Goal: Task Accomplishment & Management: Complete application form

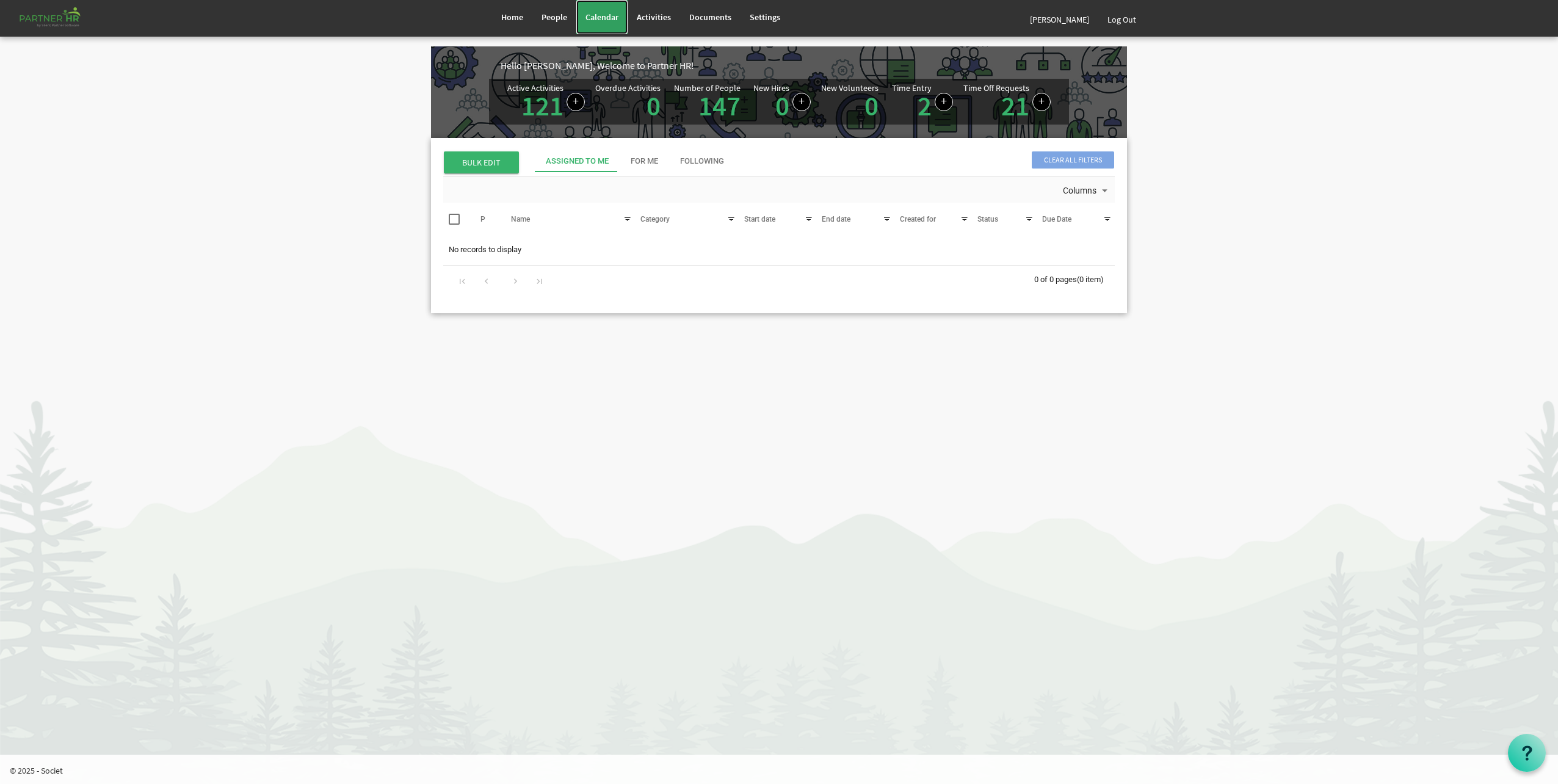
click at [592, 16] on span "Calendar" at bounding box center [602, 17] width 33 height 11
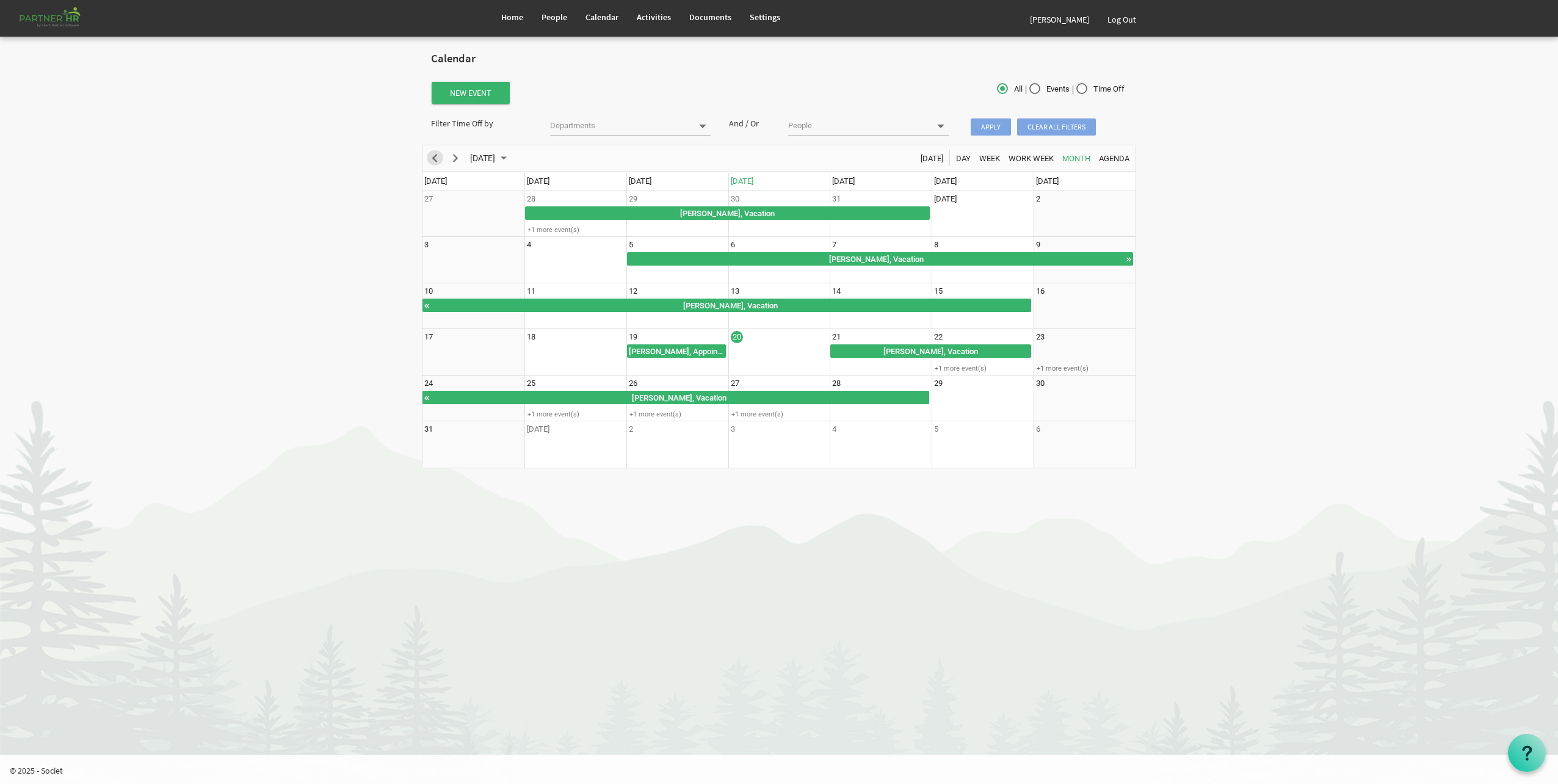
click at [443, 162] on div "previous period" at bounding box center [435, 158] width 21 height 26
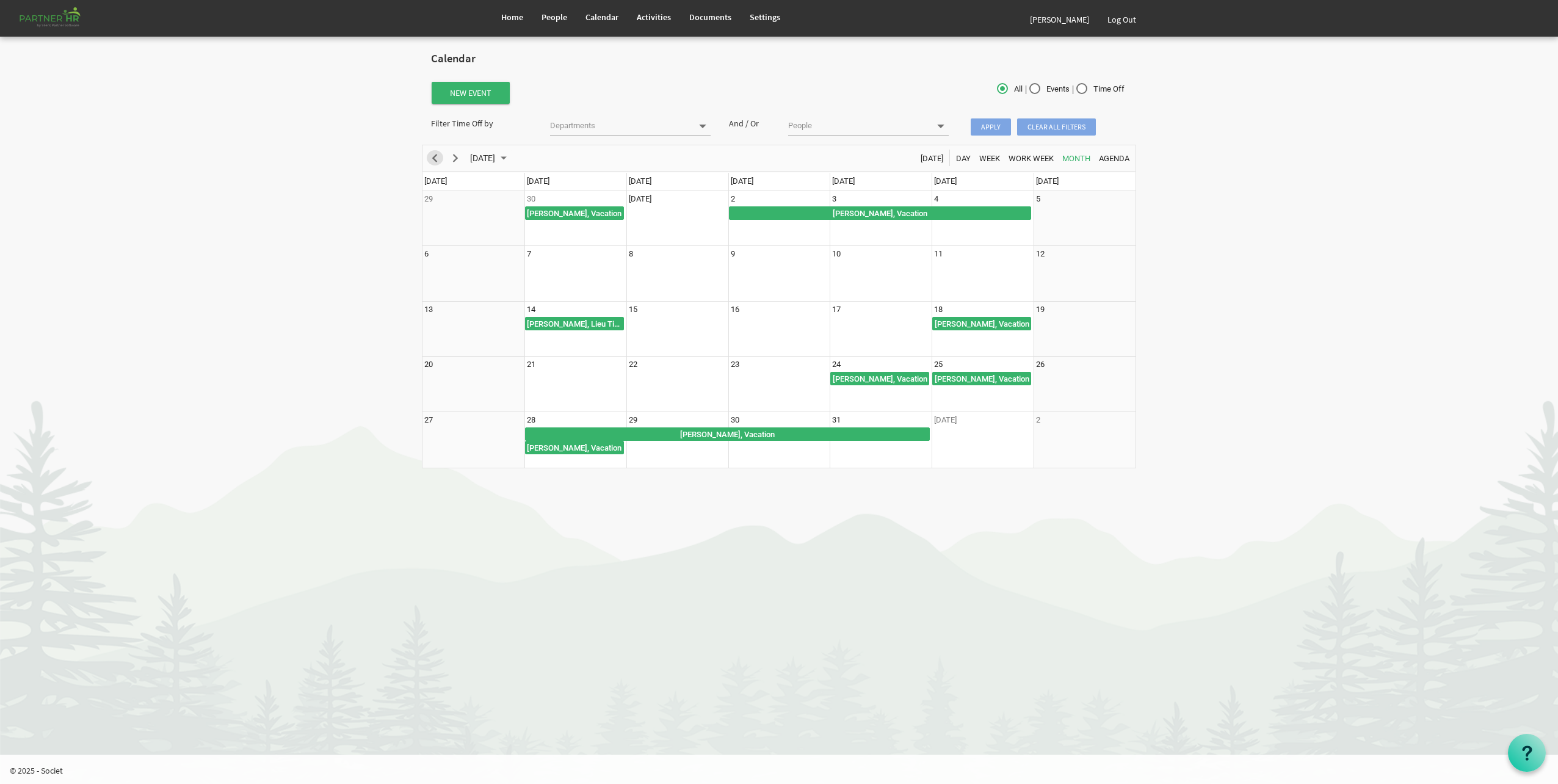
click at [442, 164] on div "previous period" at bounding box center [435, 158] width 21 height 26
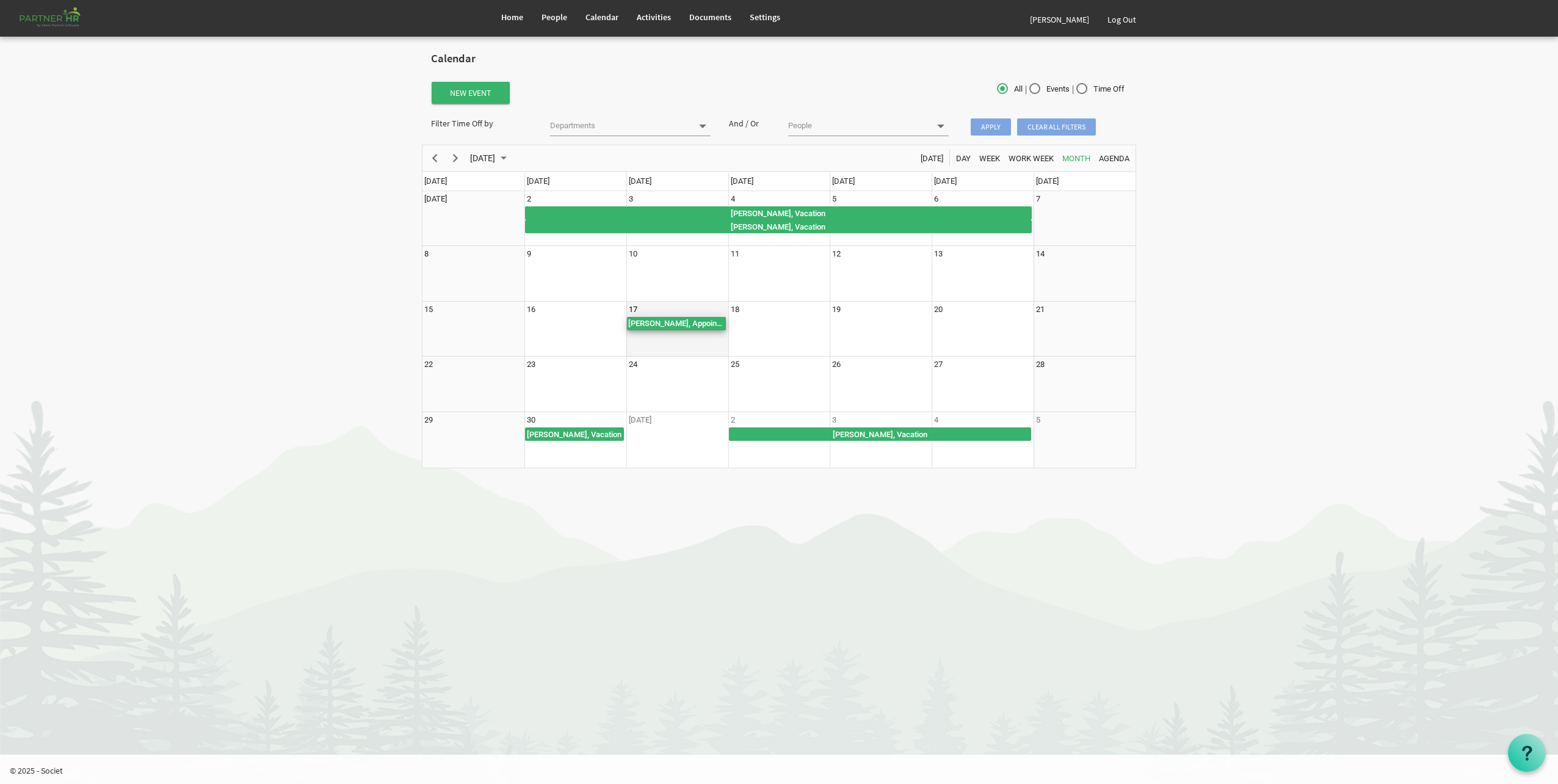
click at [704, 325] on div "Laura Conway, Appointment" at bounding box center [677, 324] width 99 height 14
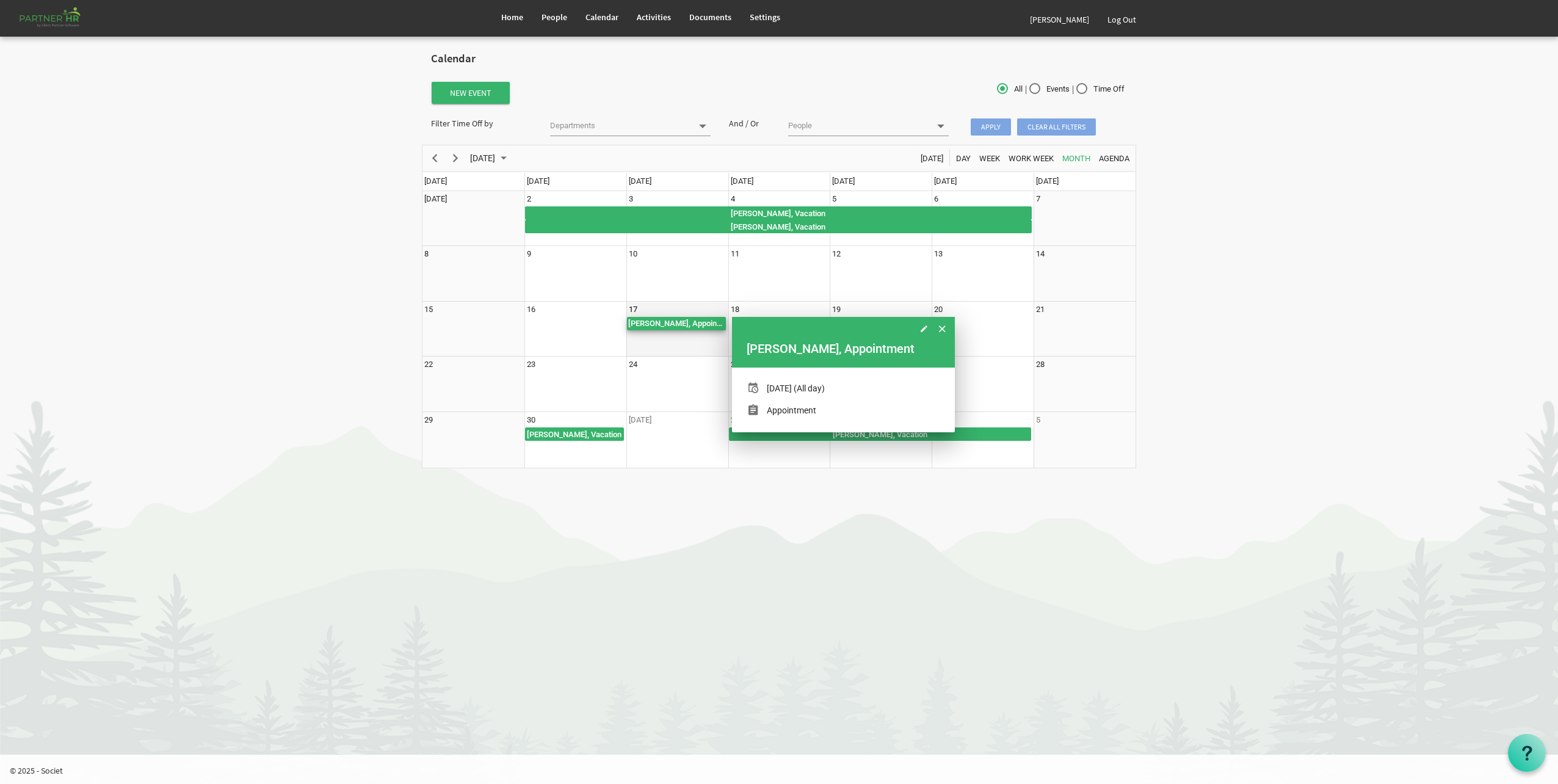
click at [704, 325] on div "Laura Conway, Appointment" at bounding box center [677, 324] width 99 height 14
click at [1054, 23] on link "[PERSON_NAME]" at bounding box center [1059, 20] width 78 height 34
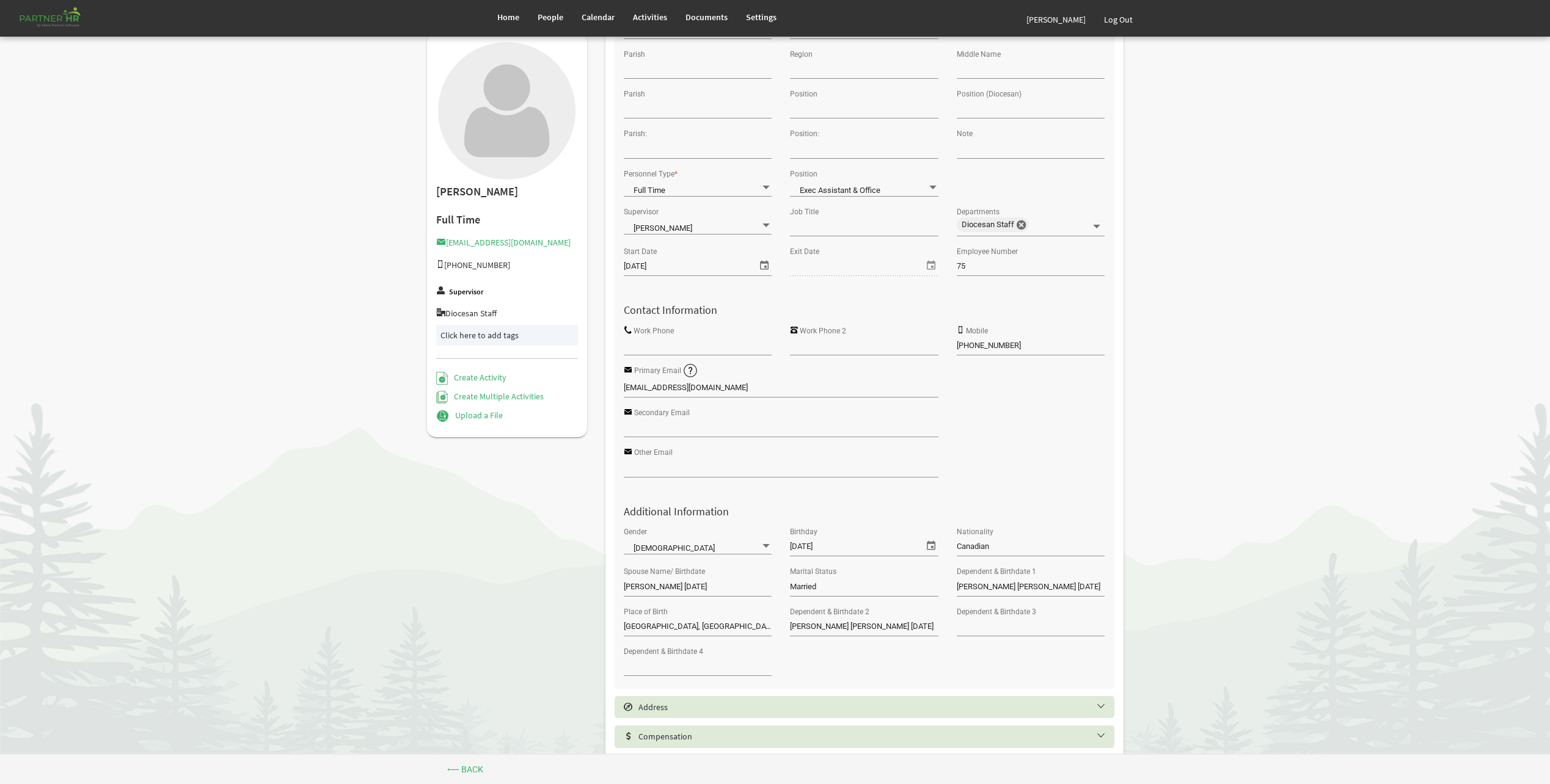
scroll to position [87, 0]
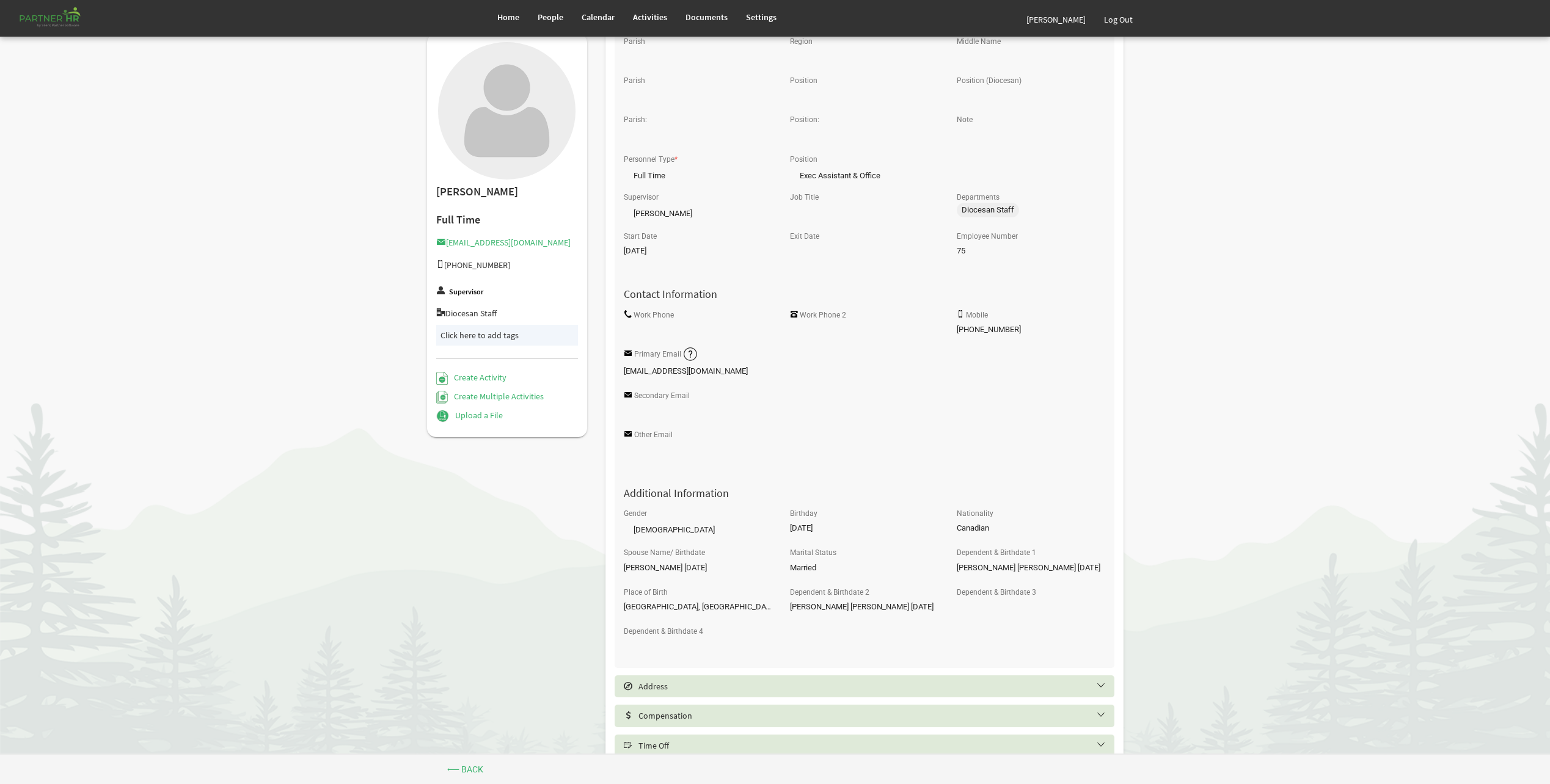
click at [654, 742] on h5 "Time Off" at bounding box center [873, 745] width 500 height 9
click at [633, 748] on h5 "Time Off" at bounding box center [873, 745] width 500 height 9
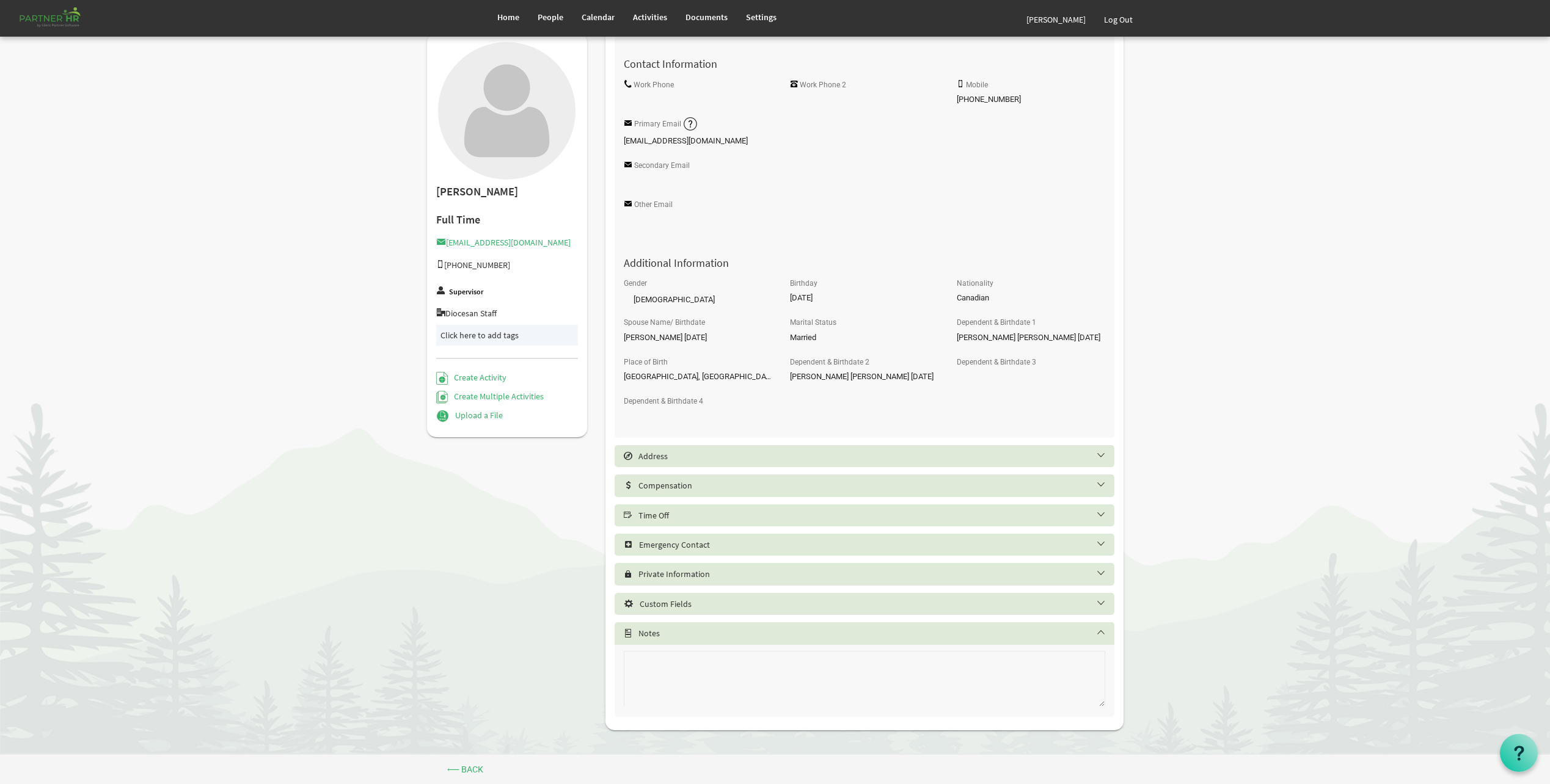
click at [697, 512] on h5 "Time Off" at bounding box center [873, 515] width 500 height 9
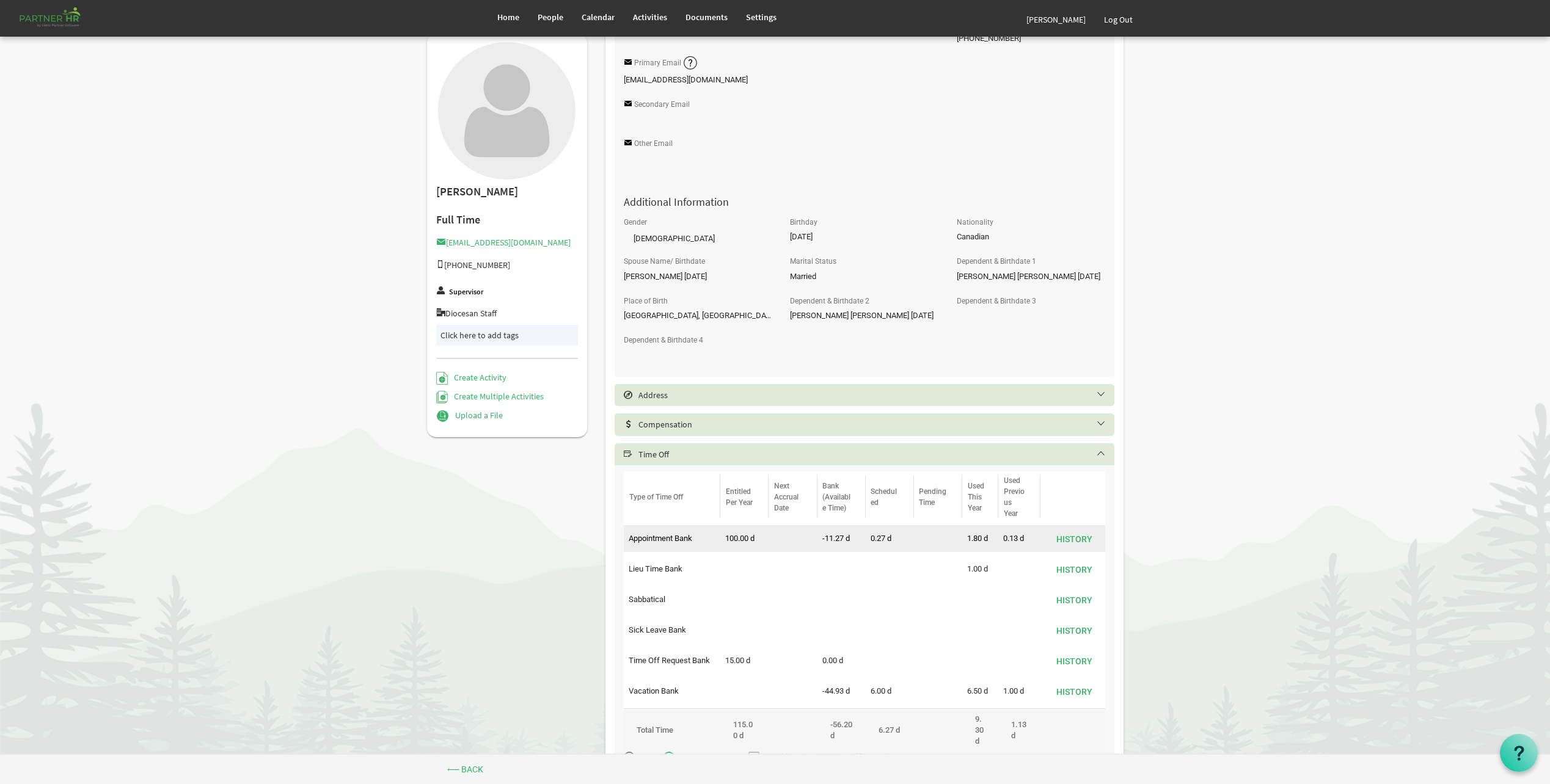
scroll to position [445, 0]
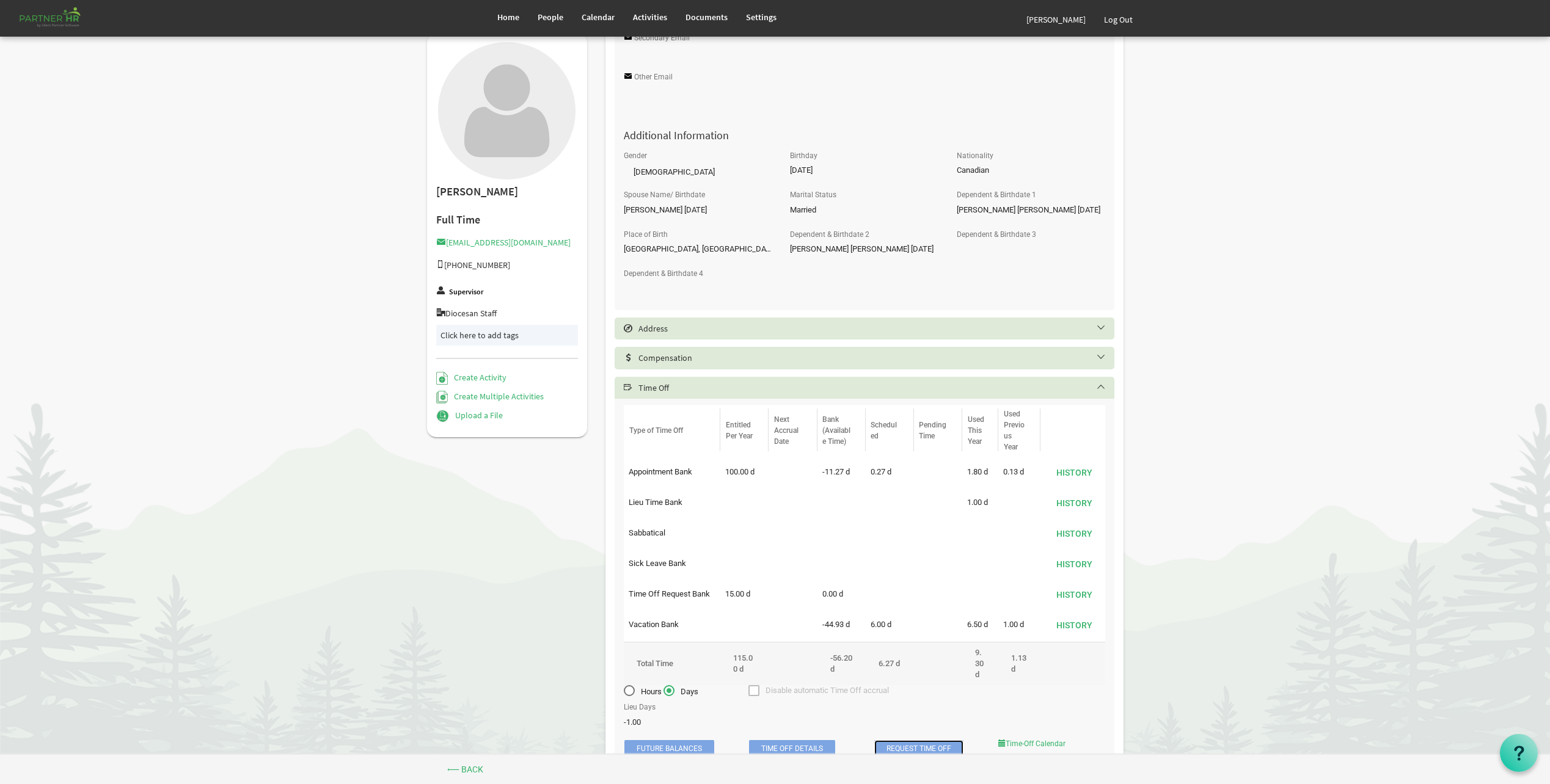
click at [887, 740] on link "Request Time Off" at bounding box center [919, 748] width 89 height 17
click at [0, 0] on div at bounding box center [0, 0] width 0 height 0
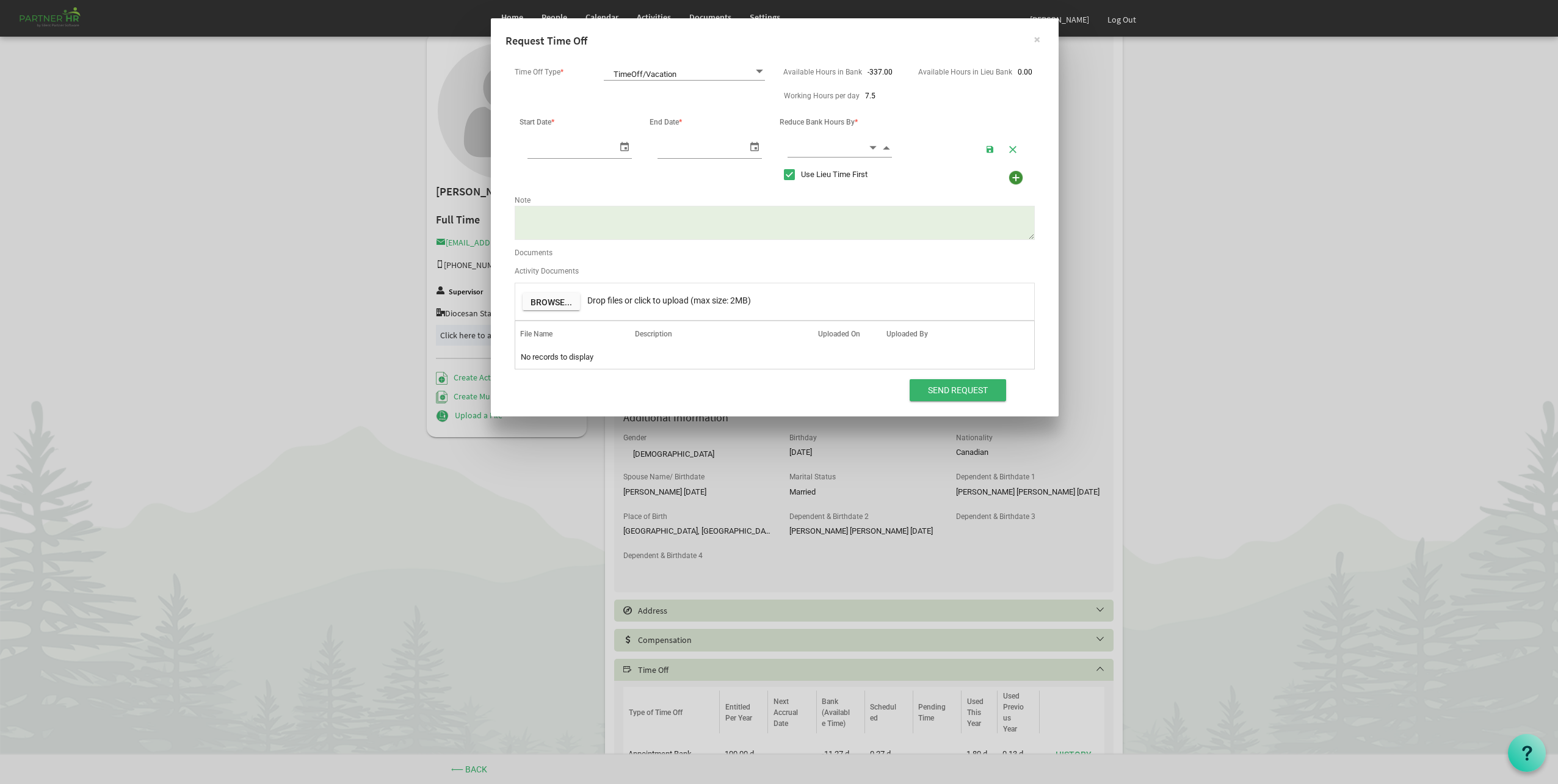
scroll to position [0, 13]
click at [756, 68] on span at bounding box center [760, 72] width 11 height 11
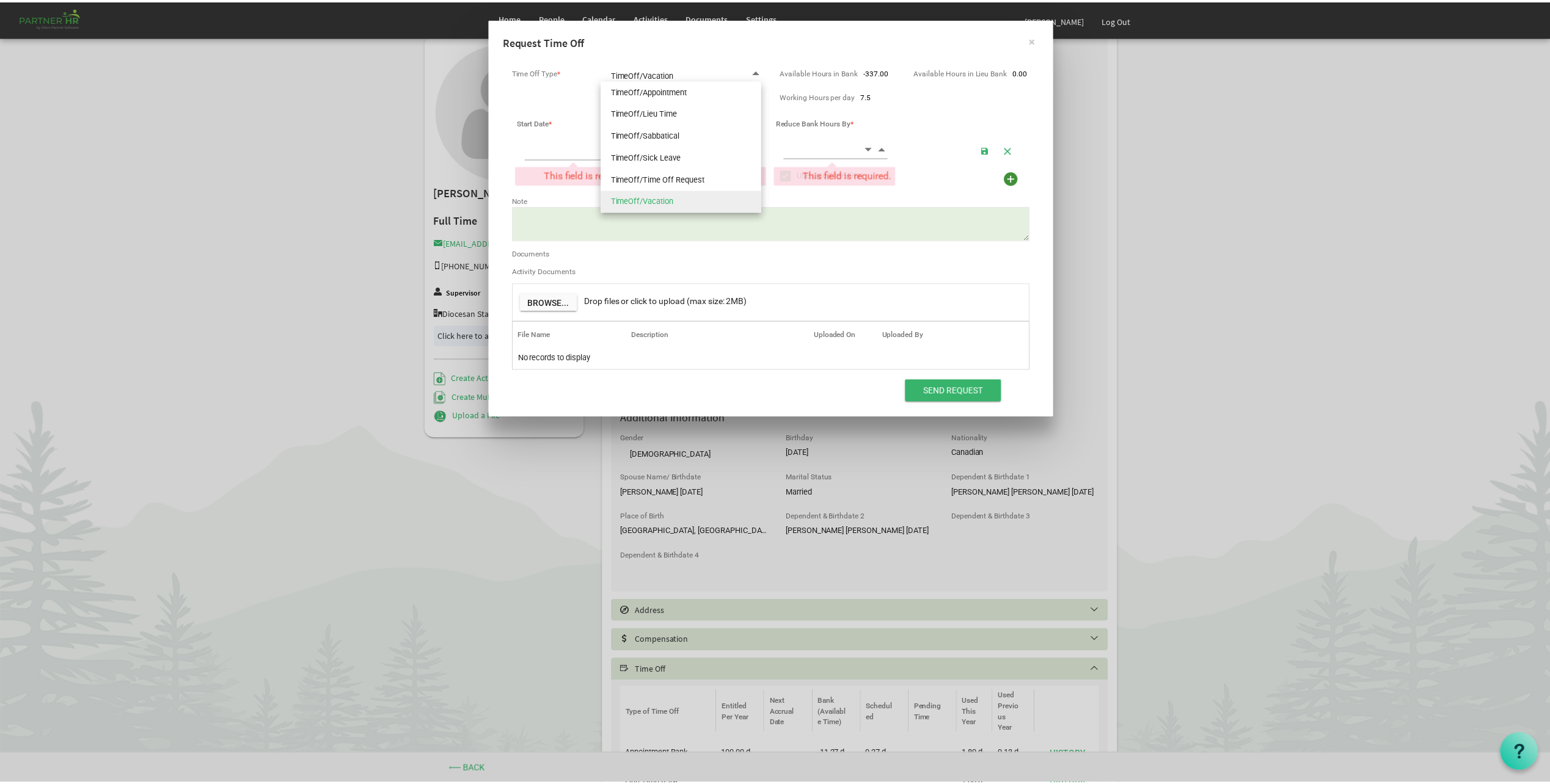
scroll to position [0, 0]
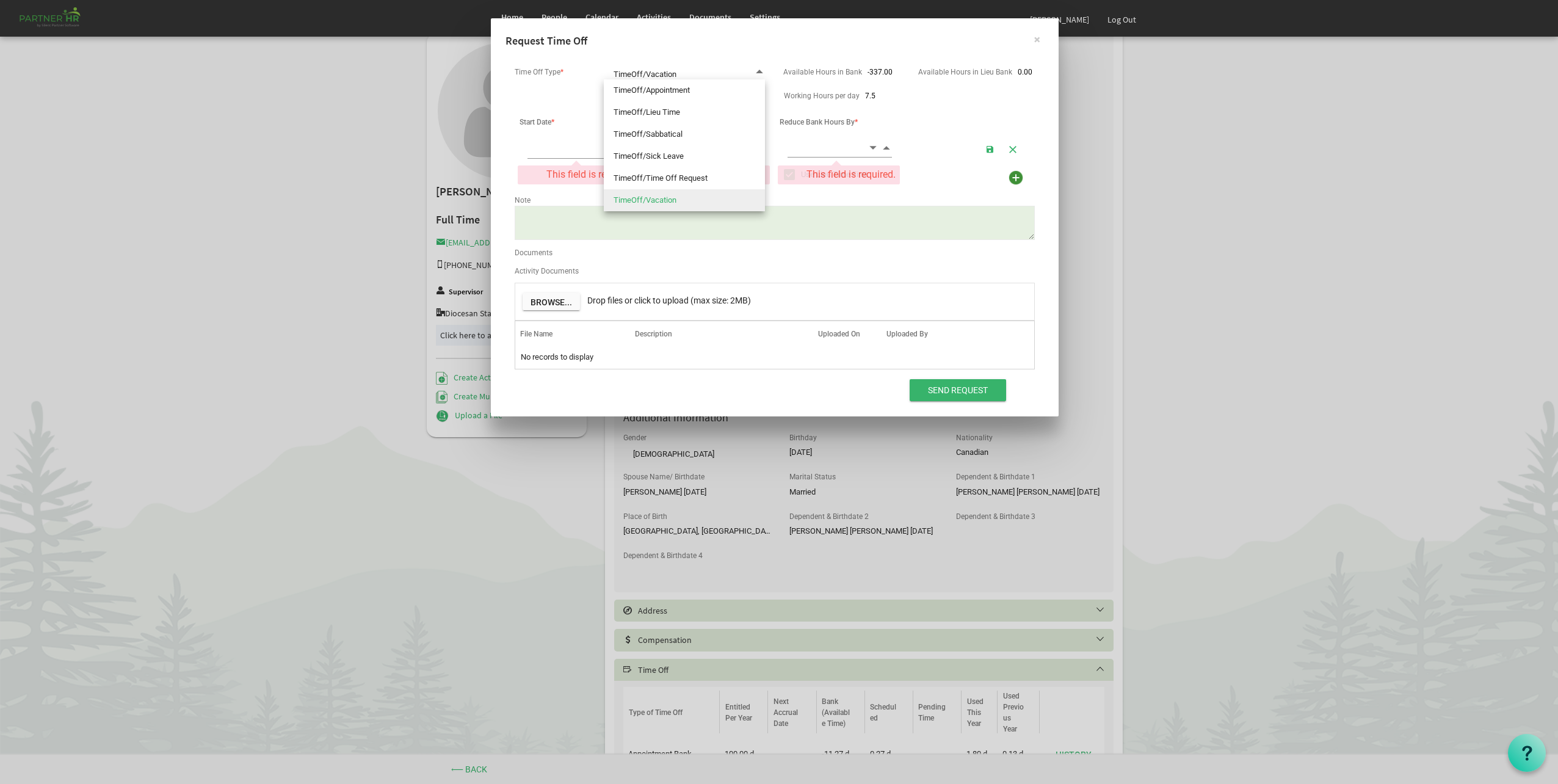
click at [669, 177] on li "TimeOff/Time Off Request" at bounding box center [684, 178] width 161 height 22
click at [0, 0] on div at bounding box center [0, 0] width 0 height 0
type input "TimeOff/Time Off Request"
checkbox input "false"
click at [669, 95] on div "Working Hours per day 7.5" at bounding box center [775, 96] width 539 height 18
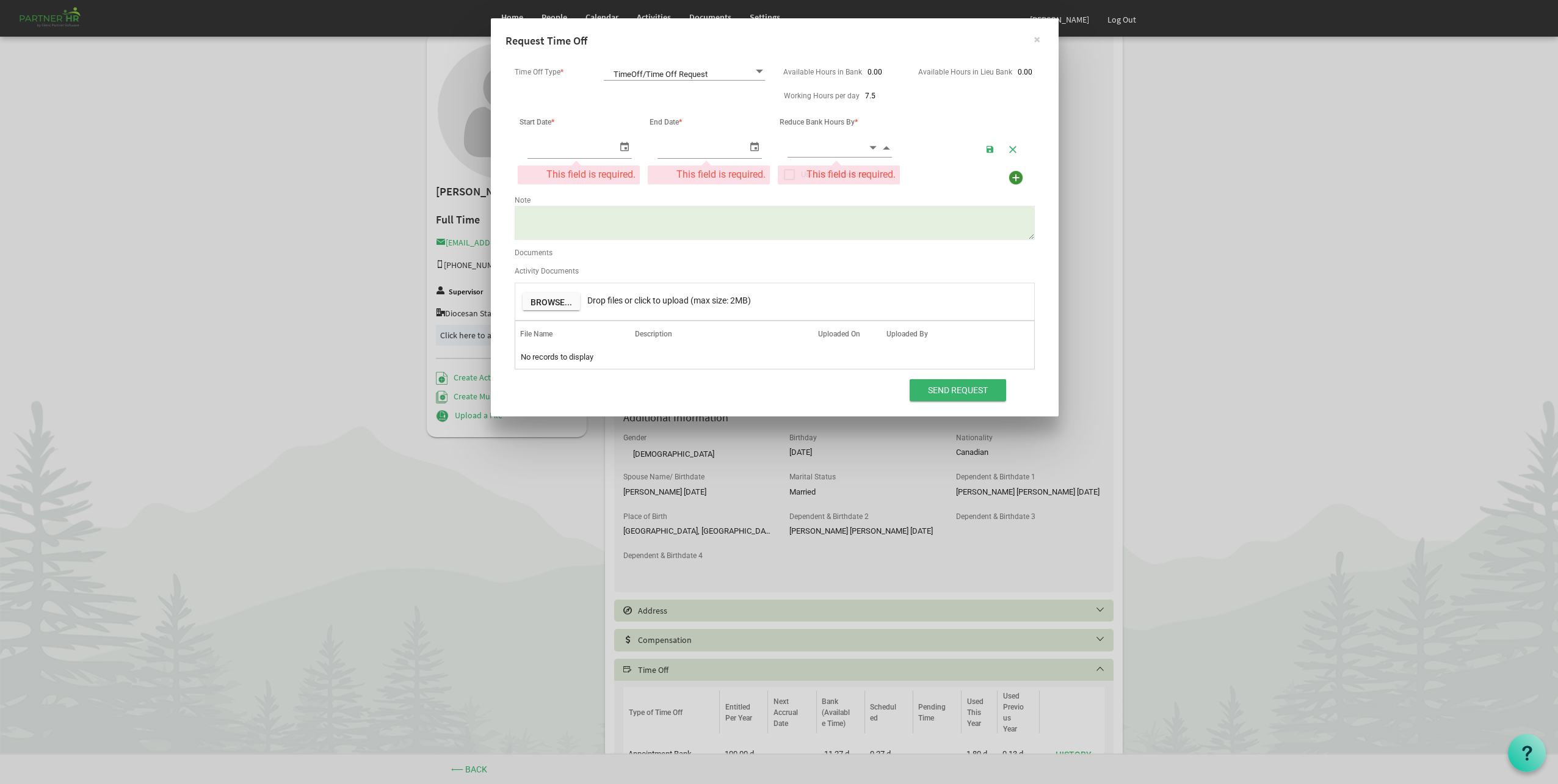
click at [684, 87] on div "Working Hours per day 7.5" at bounding box center [775, 96] width 539 height 18
click at [691, 73] on span "TimeOff/Time Off Request TimeOff/Time Off Request" at bounding box center [684, 72] width 161 height 17
click at [687, 91] on li "TimeOff/Appointment" at bounding box center [684, 90] width 161 height 22
type input "TimeOff/Appointment"
click at [624, 146] on span "select" at bounding box center [625, 146] width 15 height 18
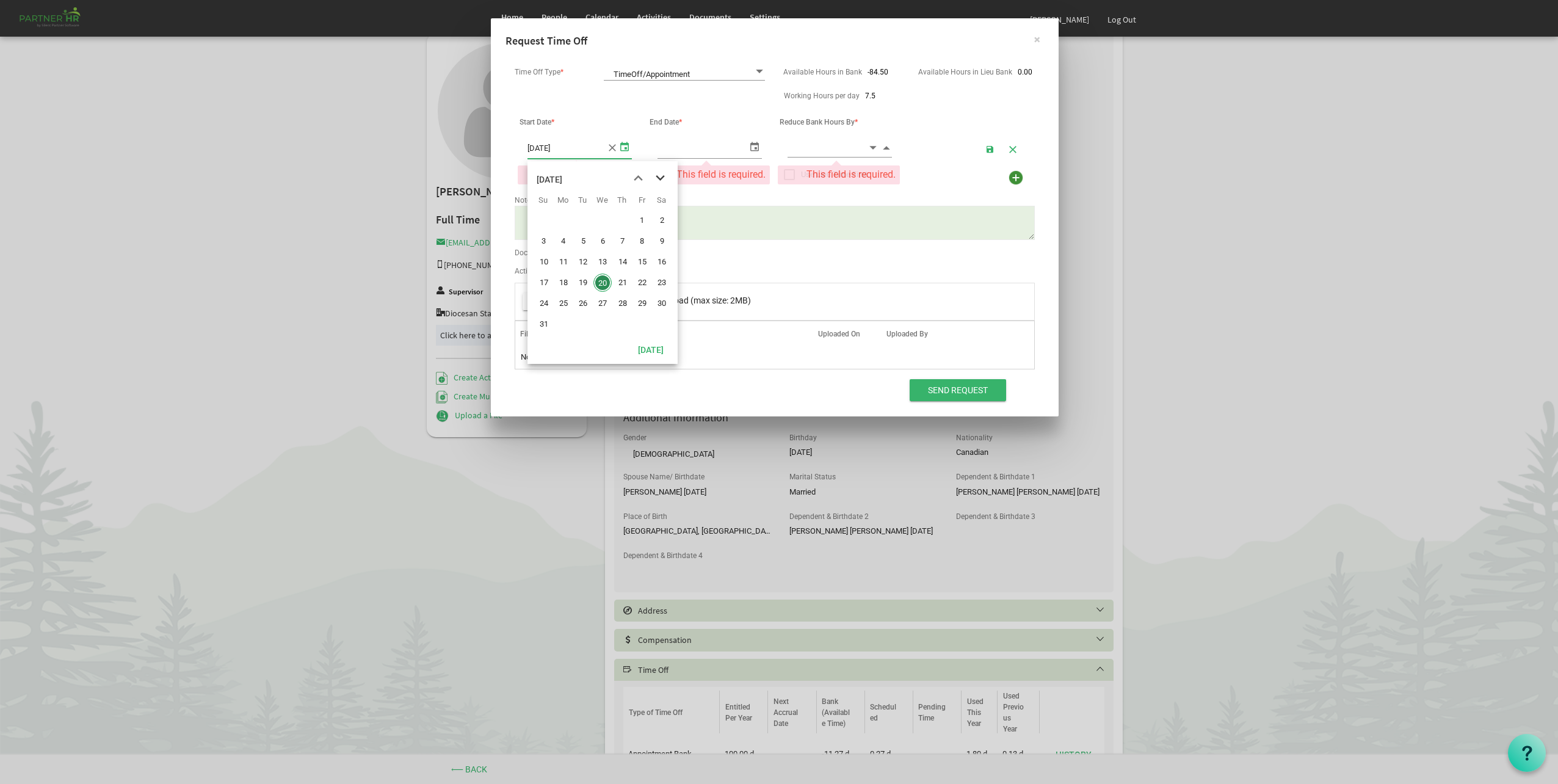
click at [660, 176] on span "next month" at bounding box center [660, 178] width 22 height 22
click at [660, 176] on div "This field is required." at bounding box center [708, 175] width 121 height 18
drag, startPoint x: 660, startPoint y: 176, endPoint x: 578, endPoint y: 143, distance: 88.4
click at [627, 145] on span "select" at bounding box center [625, 146] width 15 height 18
click at [622, 148] on span "select" at bounding box center [625, 146] width 15 height 18
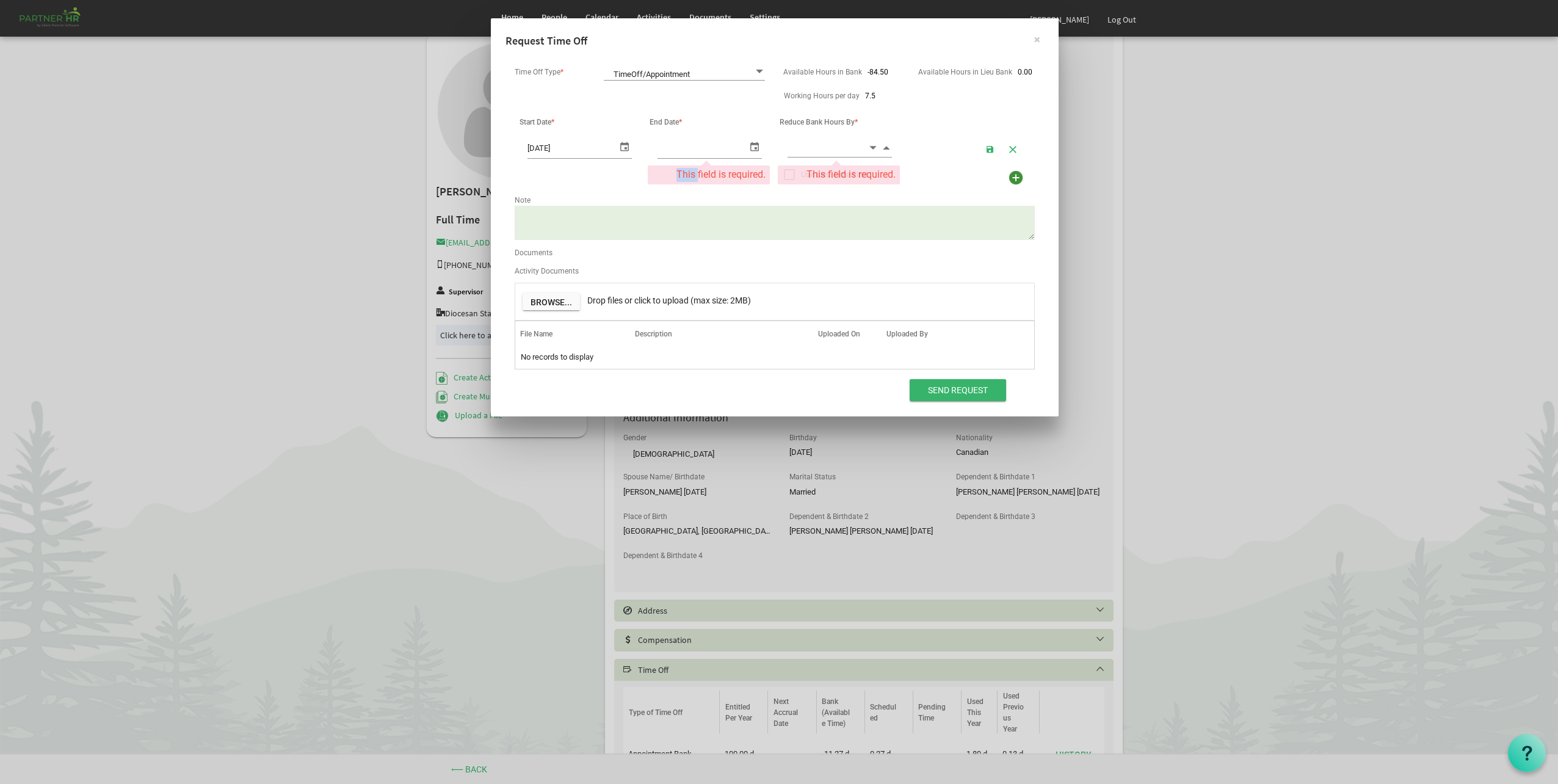
click at [622, 148] on span "select" at bounding box center [625, 146] width 15 height 18
click at [601, 149] on input "[DATE]" at bounding box center [572, 147] width 90 height 20
click at [550, 149] on input "[DATE]" at bounding box center [572, 147] width 90 height 20
click at [552, 149] on input "[DATE]" at bounding box center [572, 147] width 90 height 20
click at [551, 149] on input "[DATE]" at bounding box center [572, 147] width 90 height 20
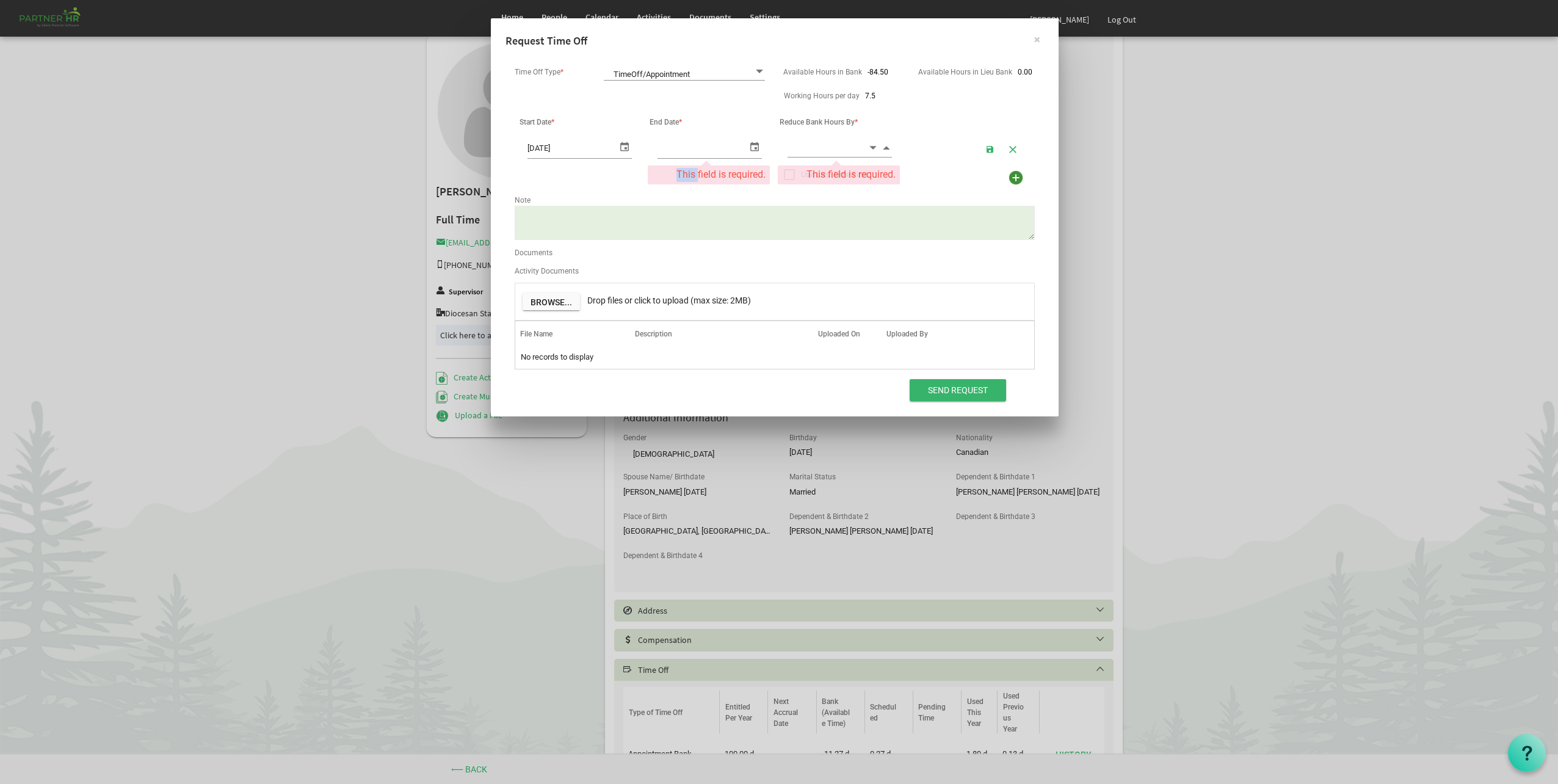
click at [551, 149] on input "[DATE]" at bounding box center [572, 147] width 90 height 20
click at [635, 149] on td "[DATE]" at bounding box center [579, 148] width 130 height 22
click at [625, 144] on span "select" at bounding box center [625, 146] width 15 height 18
click at [620, 143] on span "select" at bounding box center [625, 146] width 15 height 18
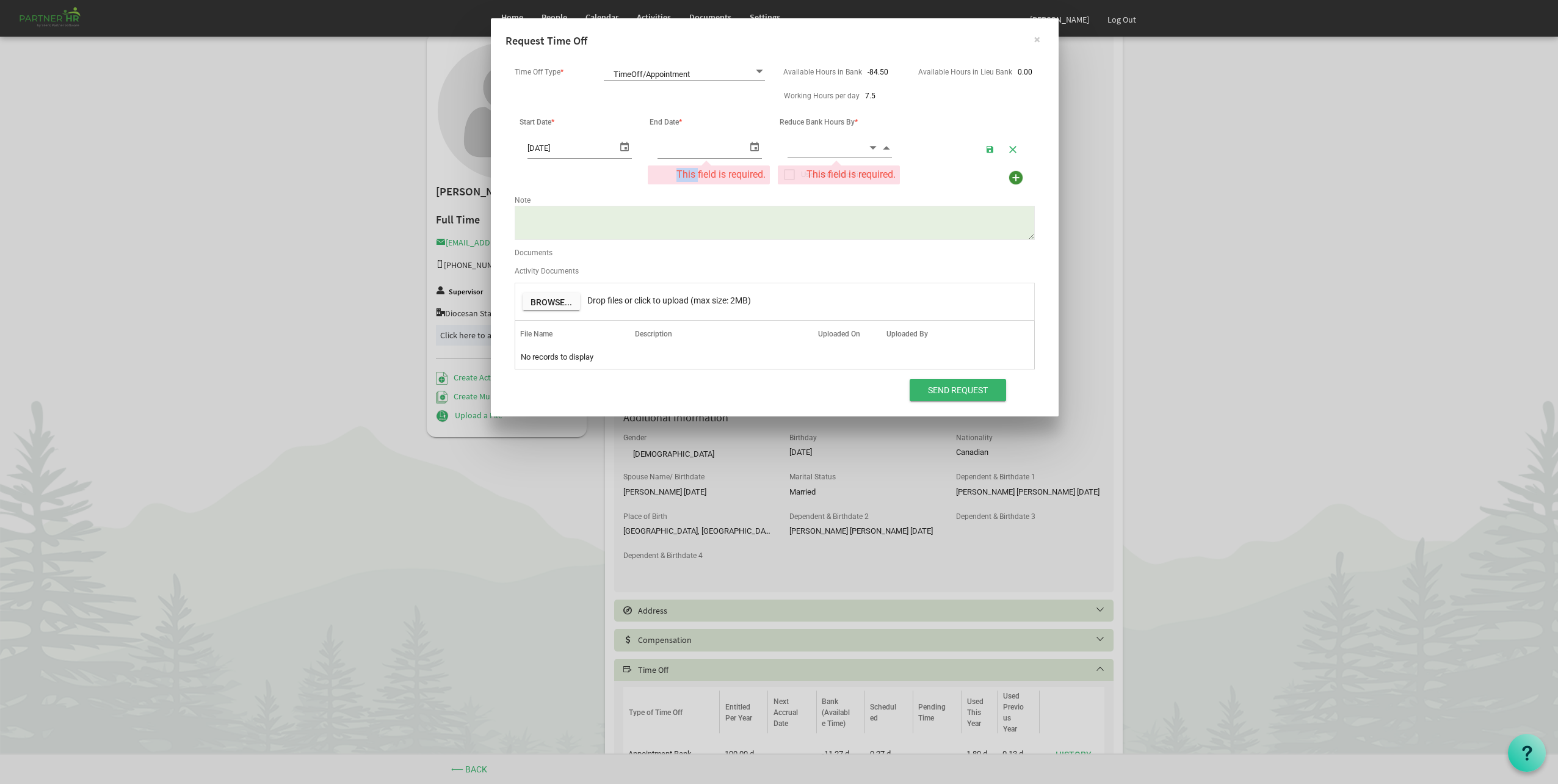
click at [752, 192] on div "Note" at bounding box center [775, 199] width 539 height 14
click at [569, 218] on textarea "Note" at bounding box center [775, 222] width 520 height 34
click at [706, 124] on div "End Date *" at bounding box center [710, 122] width 128 height 18
click at [662, 175] on span "next month" at bounding box center [660, 178] width 22 height 22
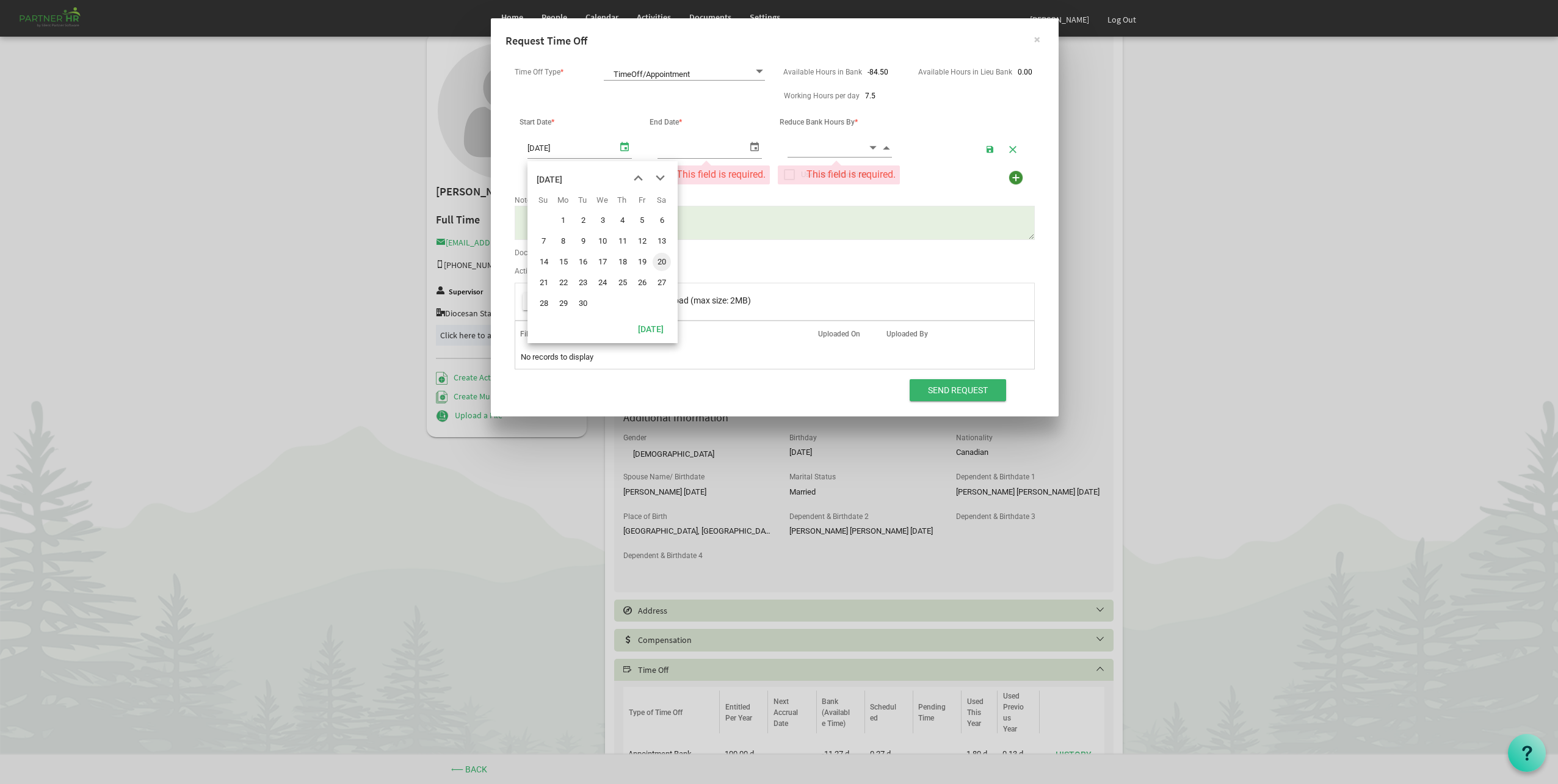
click at [661, 176] on span "next month" at bounding box center [660, 178] width 22 height 22
click at [660, 177] on span "next month" at bounding box center [660, 178] width 22 height 22
click at [660, 180] on span "next month" at bounding box center [660, 178] width 22 height 22
click at [589, 118] on div "Start Date *" at bounding box center [579, 122] width 128 height 18
click at [622, 147] on span "select" at bounding box center [625, 146] width 15 height 18
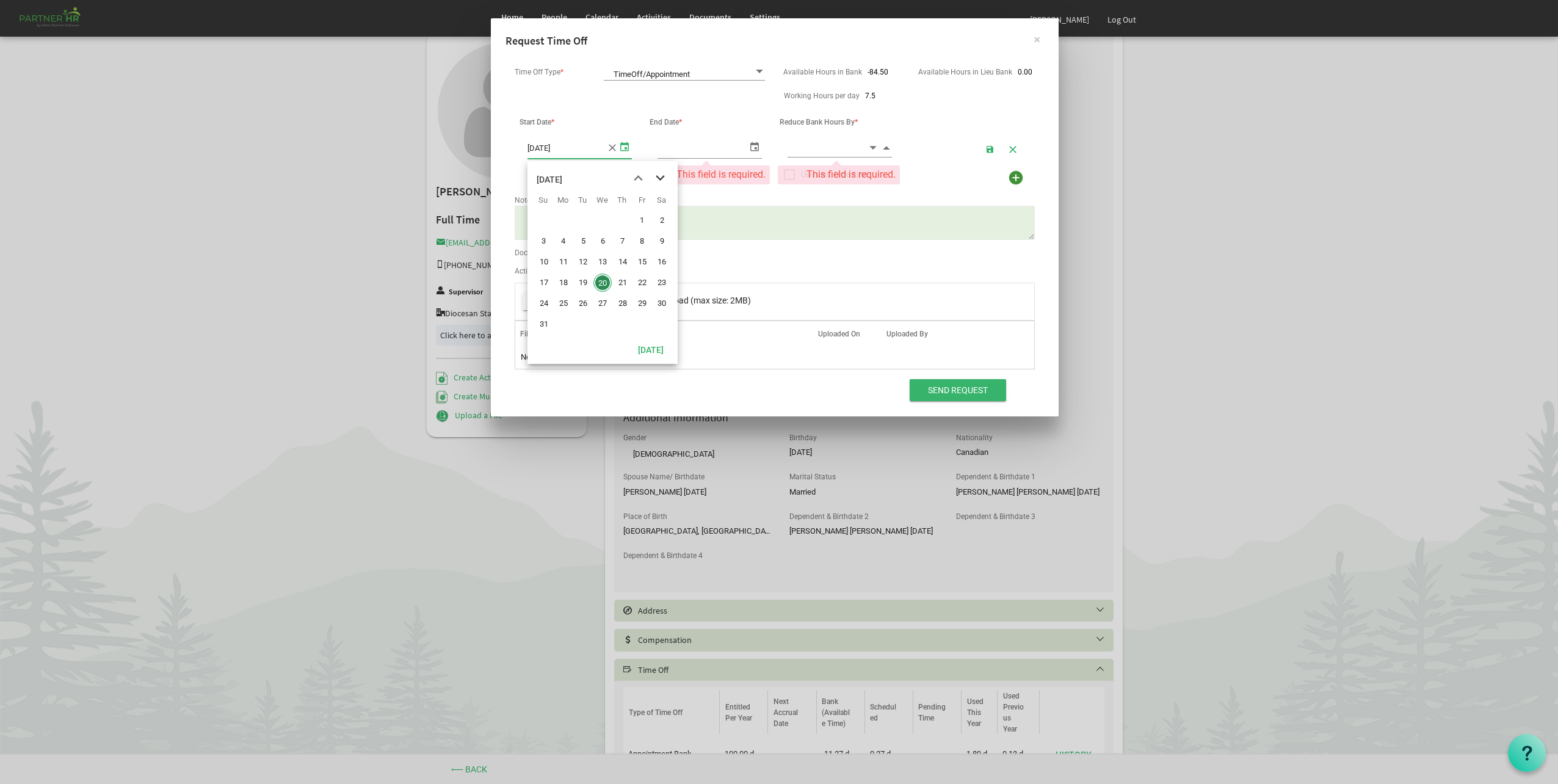
click at [660, 180] on span "next month" at bounding box center [660, 178] width 22 height 22
click at [660, 178] on span "next month" at bounding box center [660, 178] width 22 height 22
click at [660, 174] on span "next month" at bounding box center [660, 178] width 22 height 22
click at [639, 176] on span "previous month" at bounding box center [639, 178] width 22 height 22
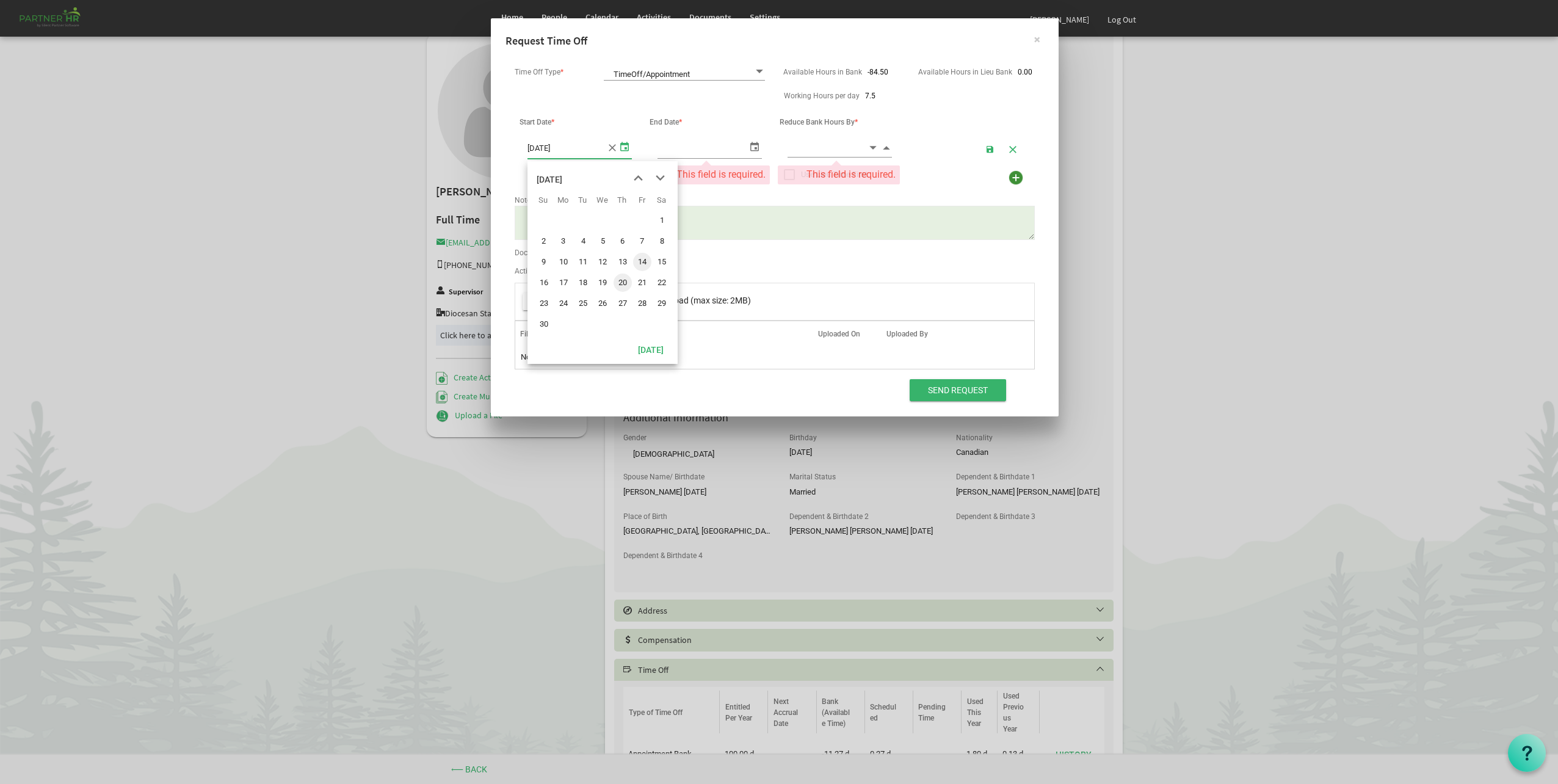
click at [646, 261] on span "14" at bounding box center [642, 262] width 18 height 18
type input "[DATE]"
click at [755, 148] on span "select" at bounding box center [755, 146] width 15 height 18
type input "[DATE]"
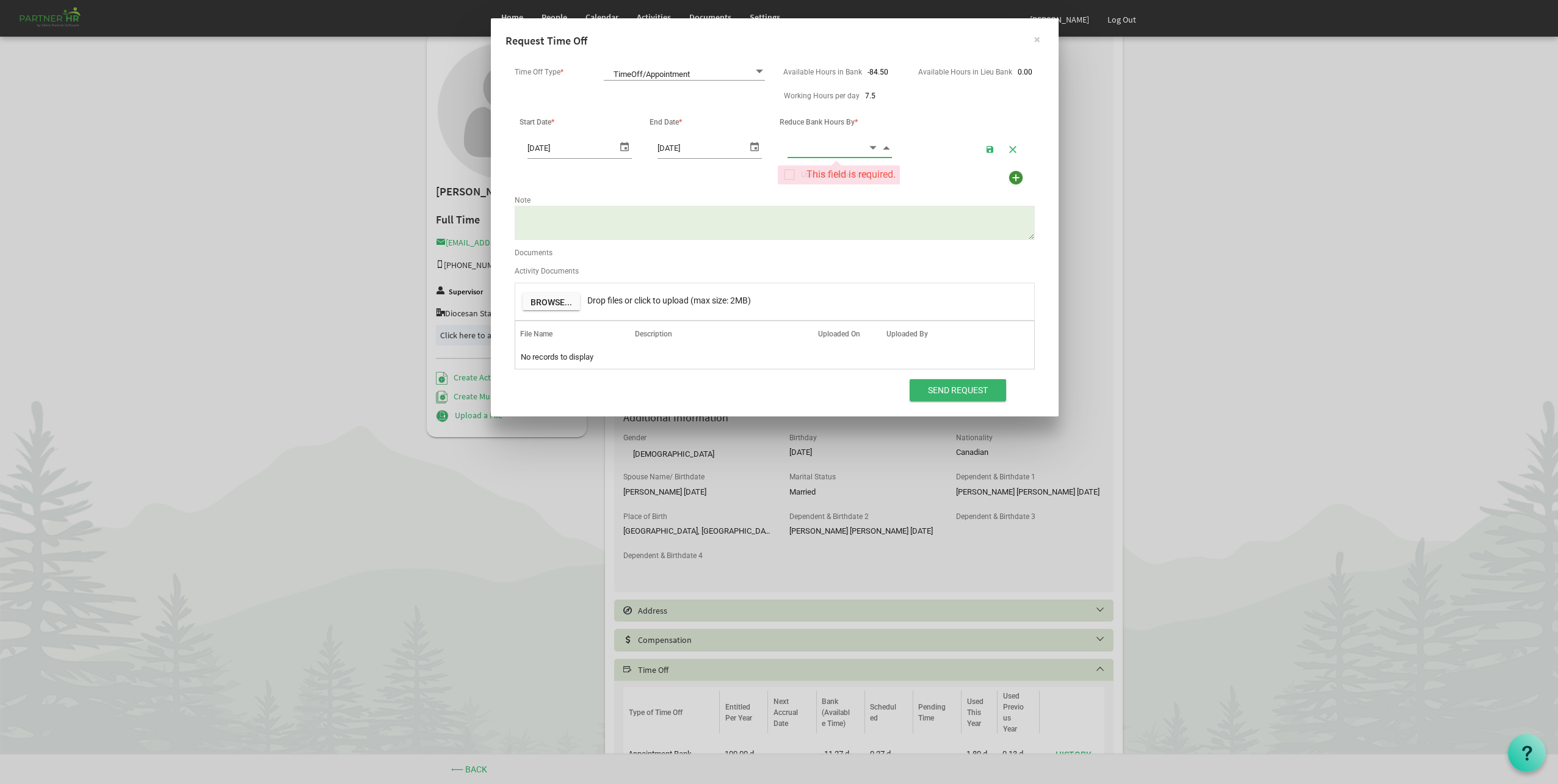
click at [825, 146] on input at bounding box center [827, 147] width 80 height 19
click at [839, 151] on input "1" at bounding box center [827, 147] width 80 height 19
type input "1.00"
click at [729, 225] on textarea "Note" at bounding box center [775, 222] width 520 height 34
type textarea "[PERSON_NAME] appointment"
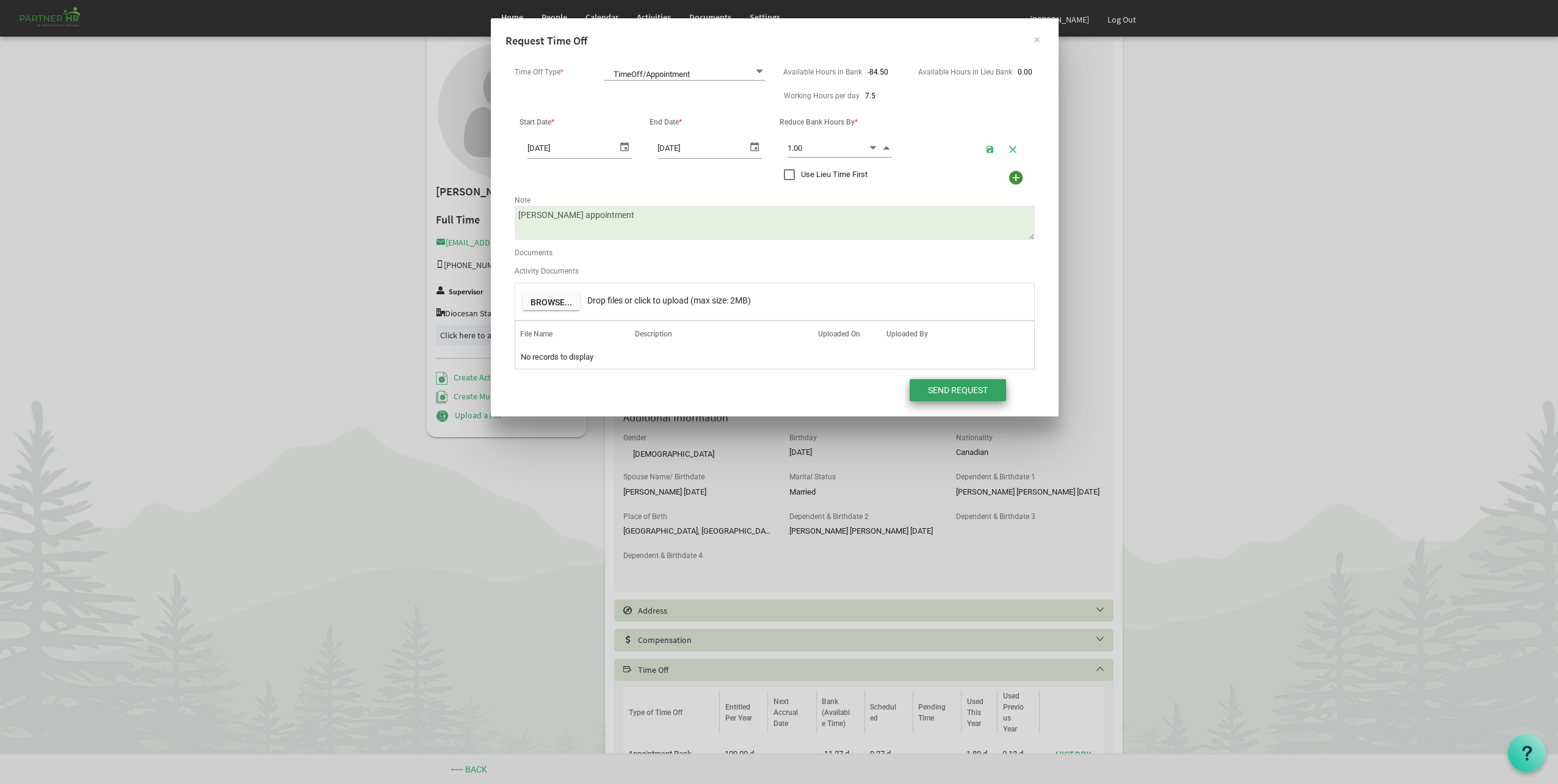
click at [936, 385] on input "Send Request" at bounding box center [958, 390] width 97 height 22
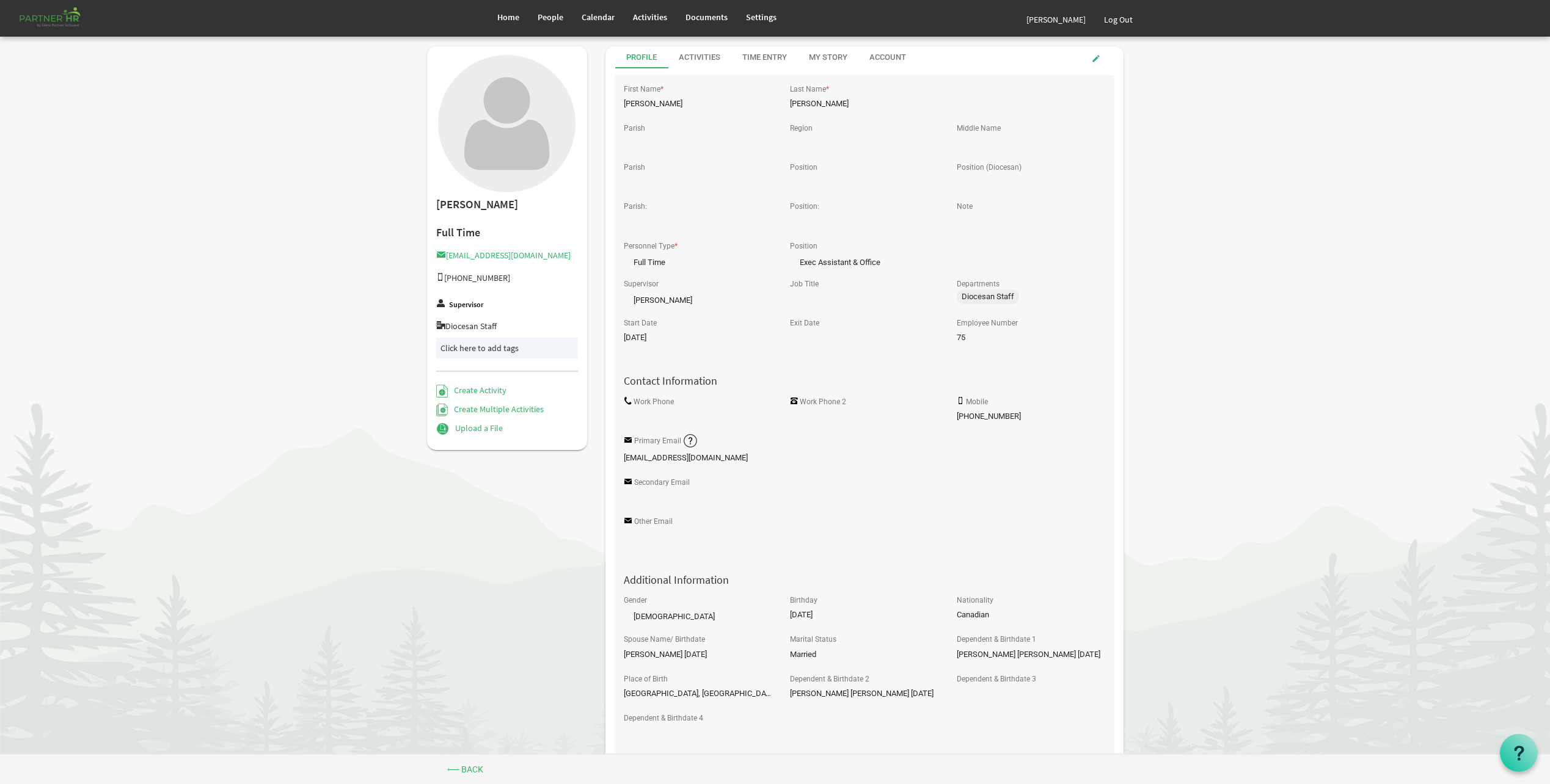
scroll to position [162, 0]
